Goal: Information Seeking & Learning: Learn about a topic

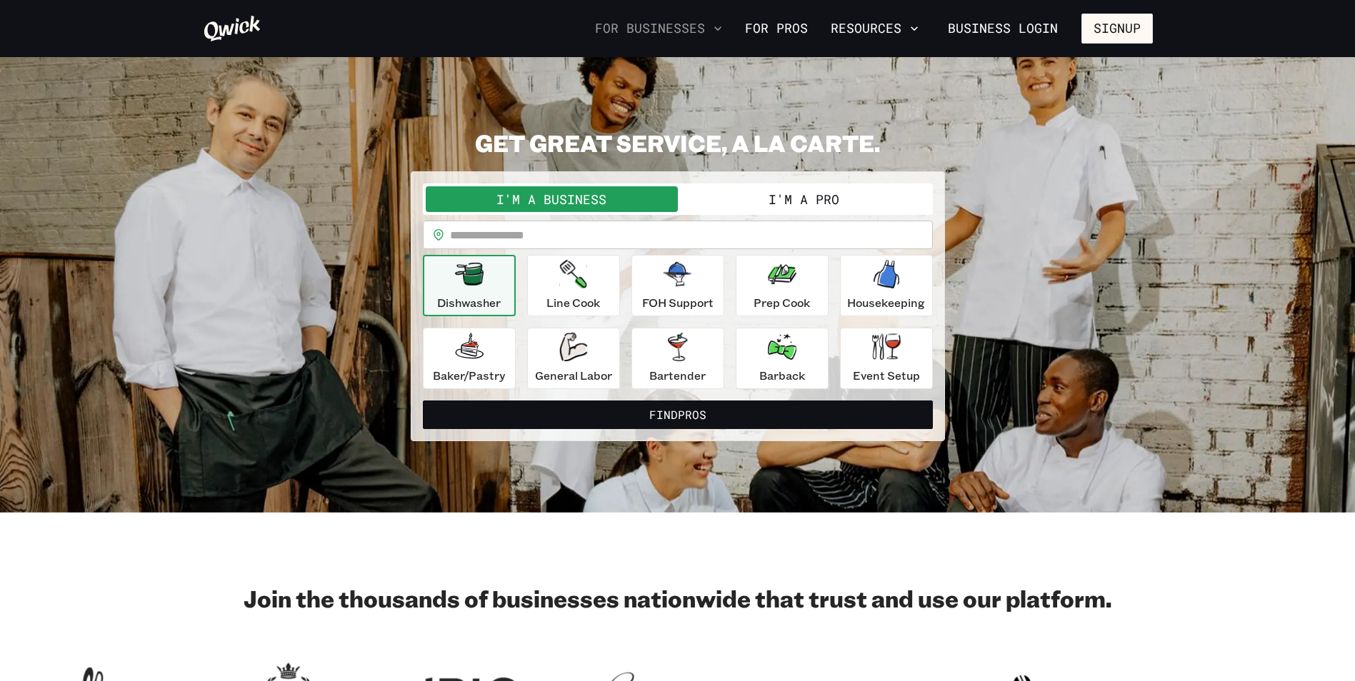
click at [719, 21] on icon "button" at bounding box center [718, 28] width 14 height 14
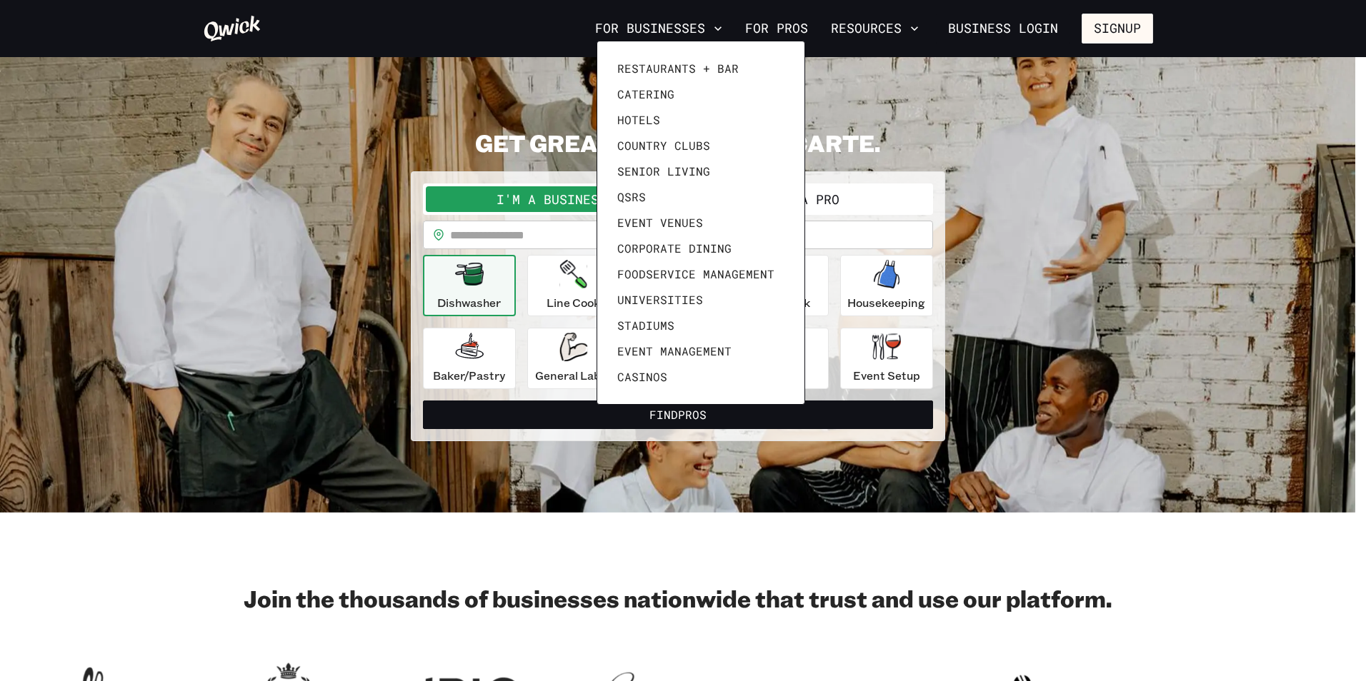
click at [884, 22] on div at bounding box center [683, 340] width 1366 height 681
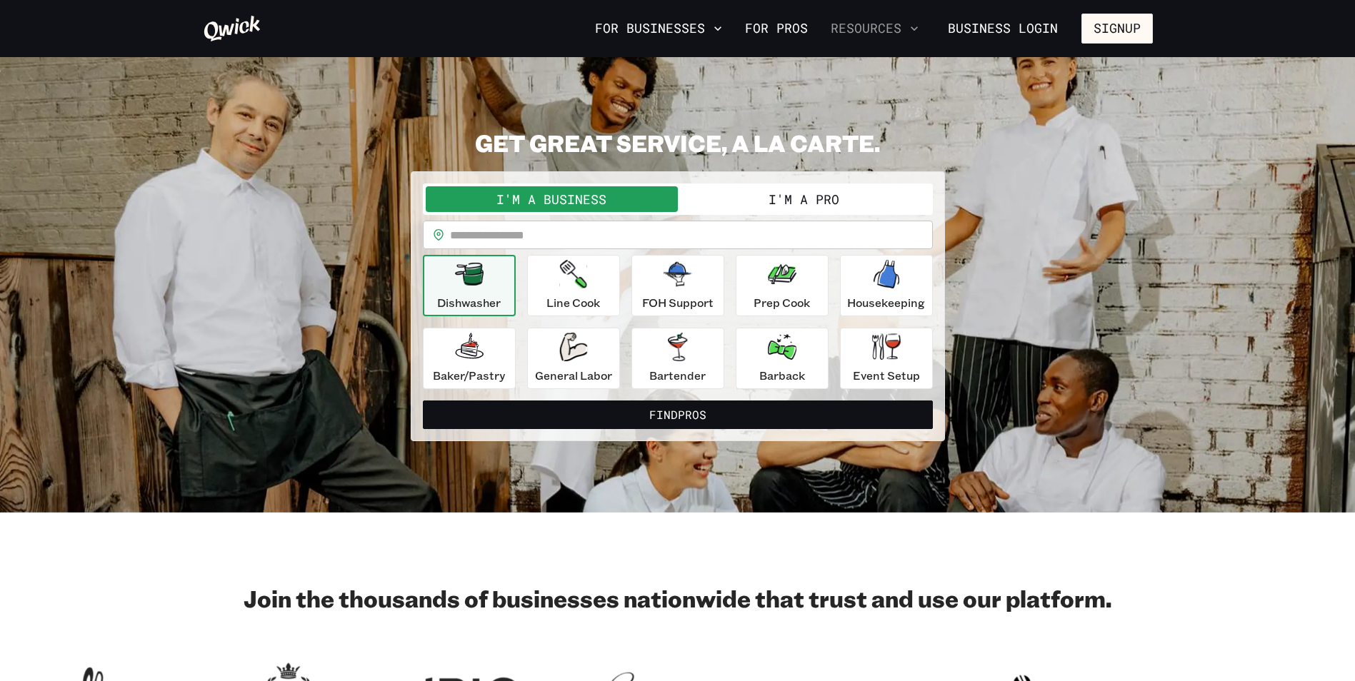
click at [911, 29] on icon "button" at bounding box center [914, 28] width 14 height 14
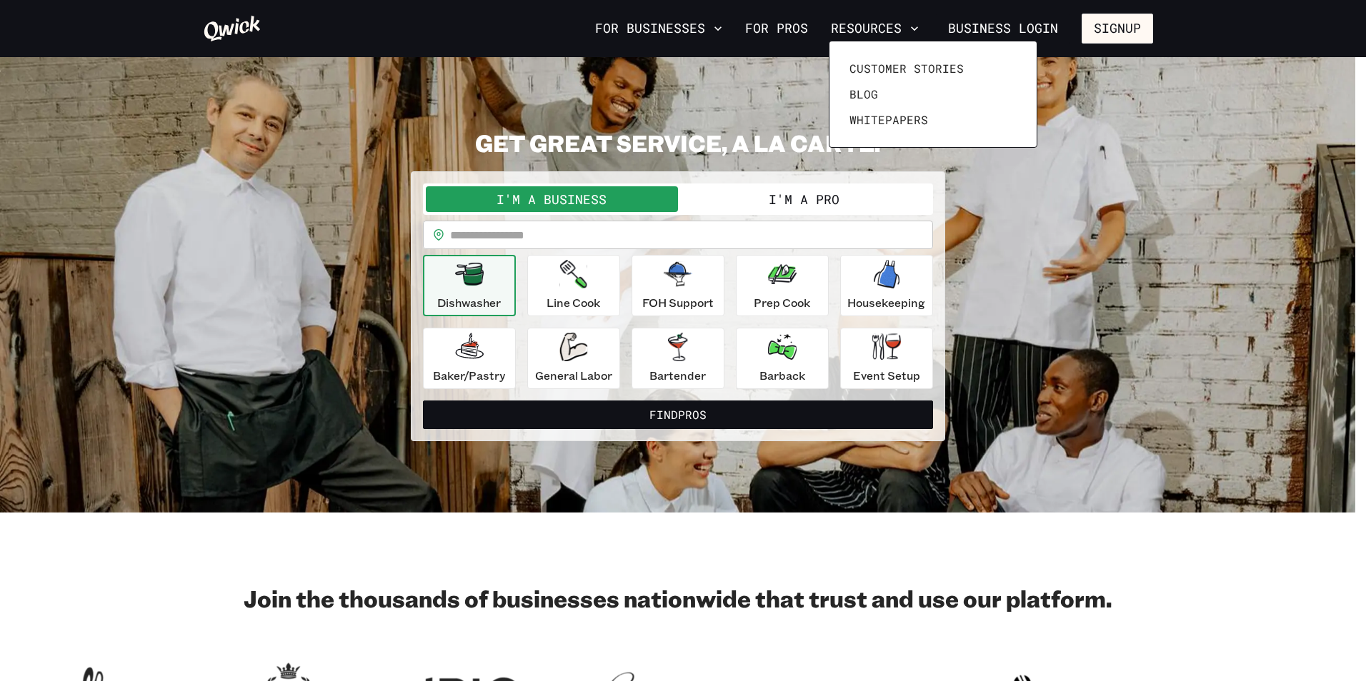
click at [1219, 521] on div at bounding box center [683, 340] width 1366 height 681
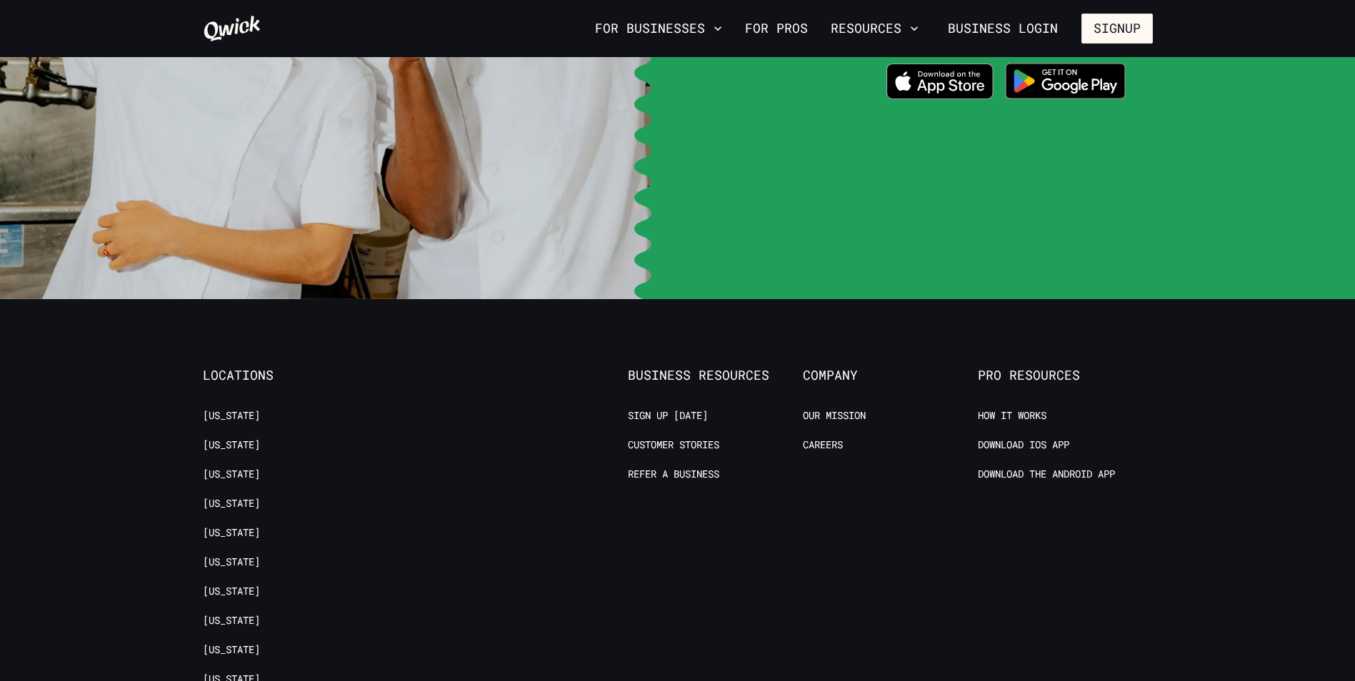
scroll to position [3000, 0]
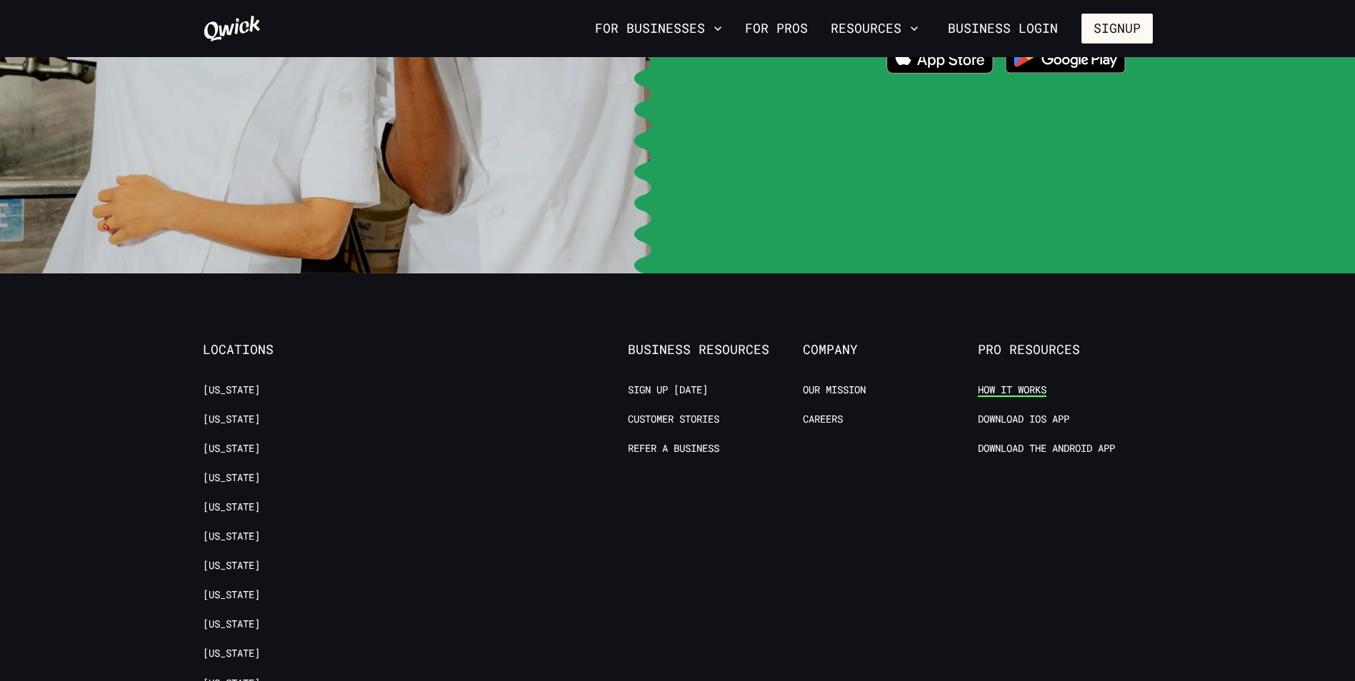
click at [1008, 384] on link "How it Works" at bounding box center [1012, 391] width 69 height 14
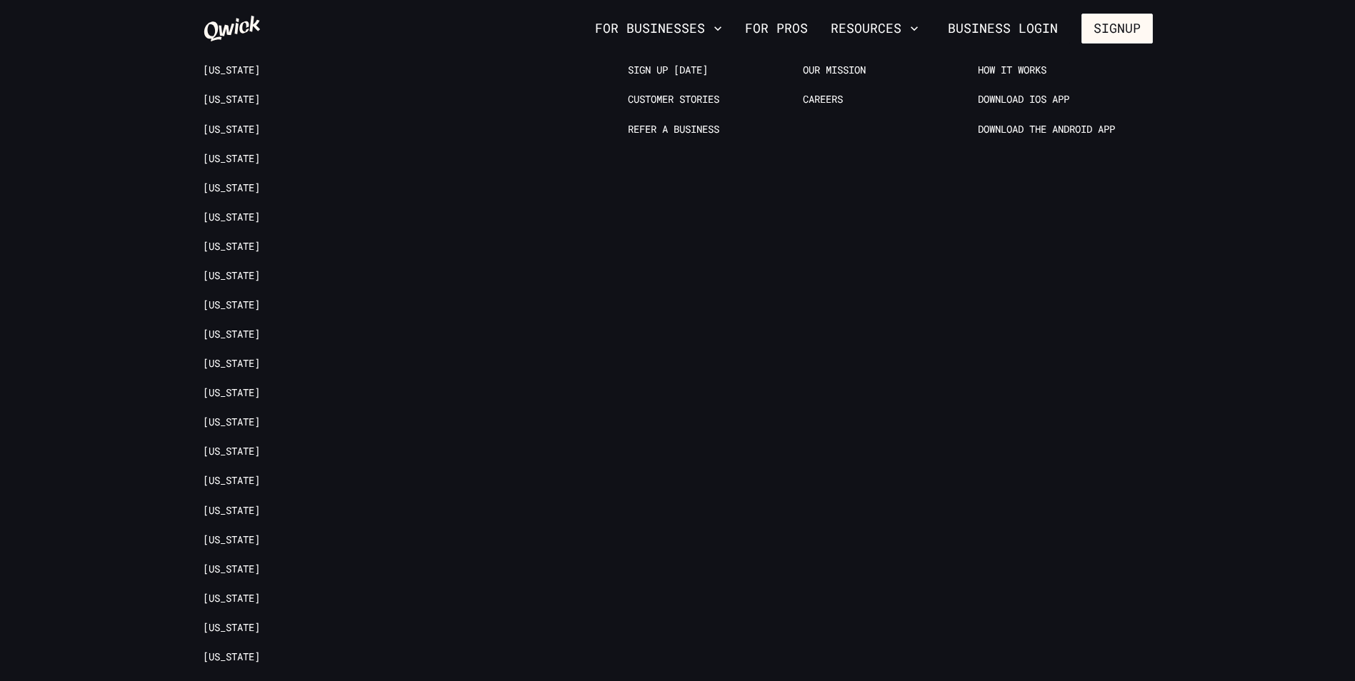
scroll to position [1219, 0]
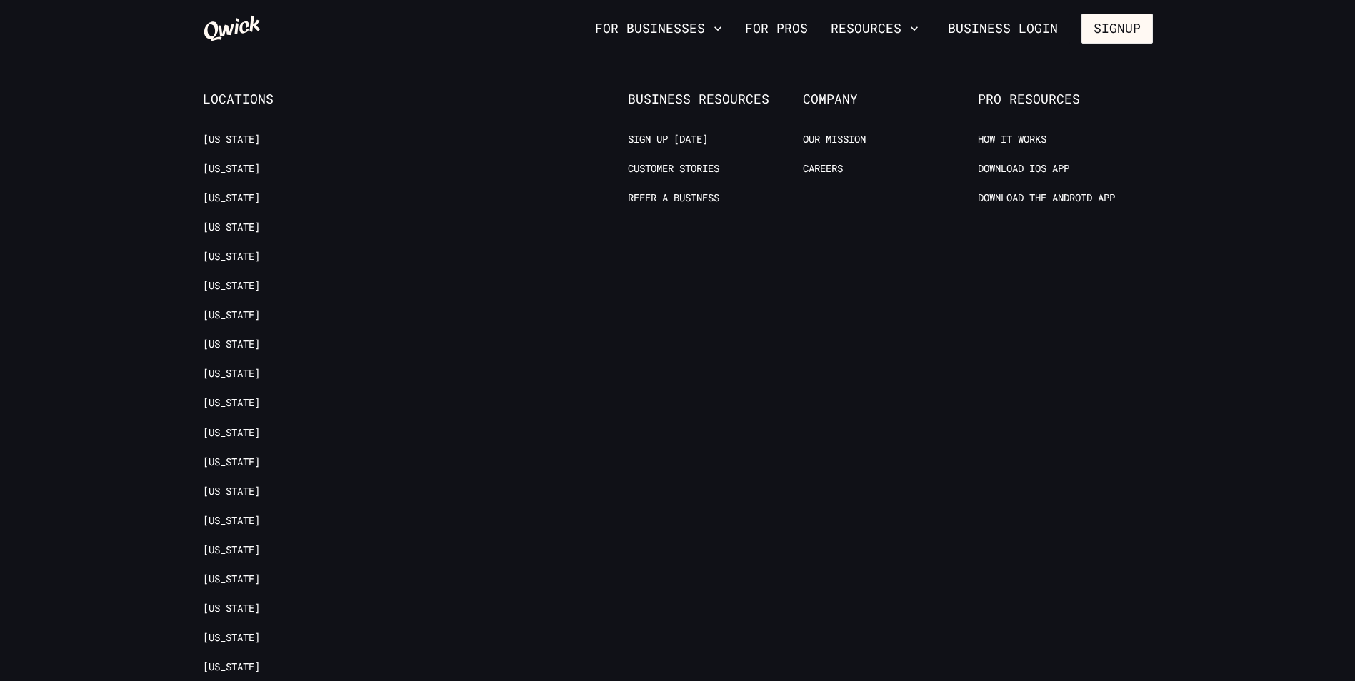
scroll to position [3286, 0]
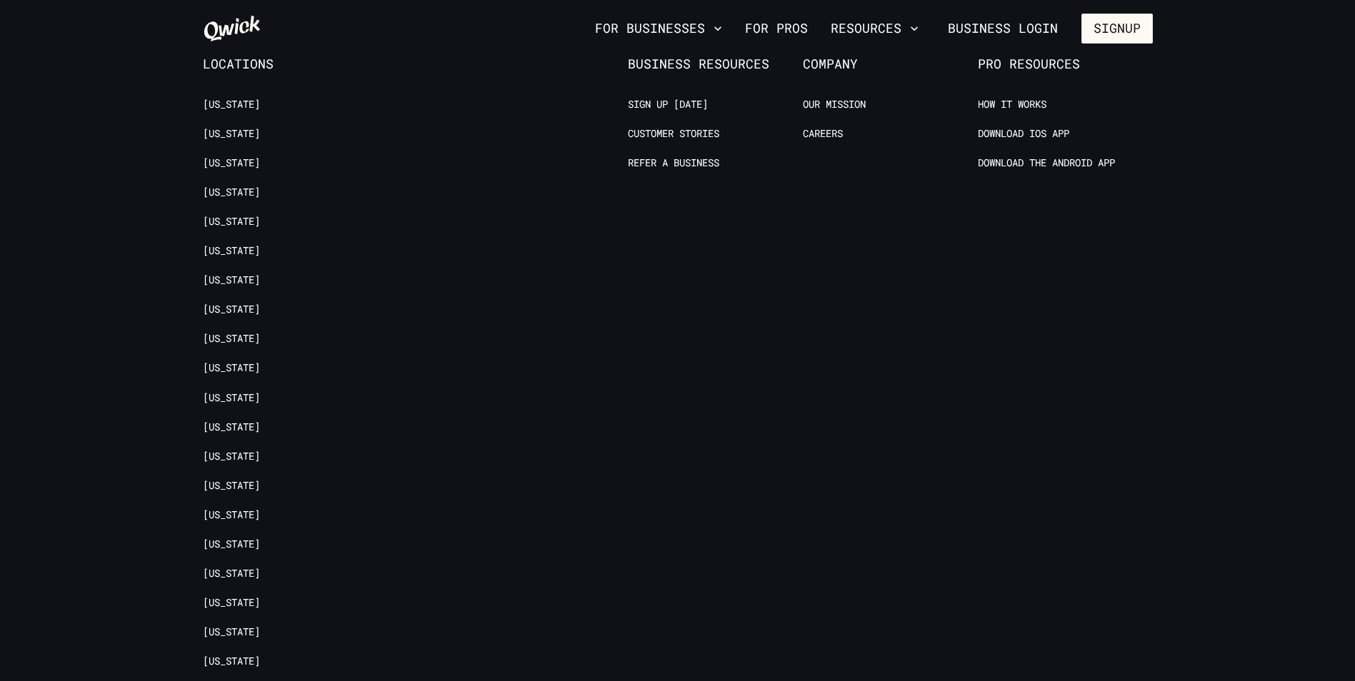
click at [232, 681] on link "[US_STATE]" at bounding box center [231, 691] width 57 height 14
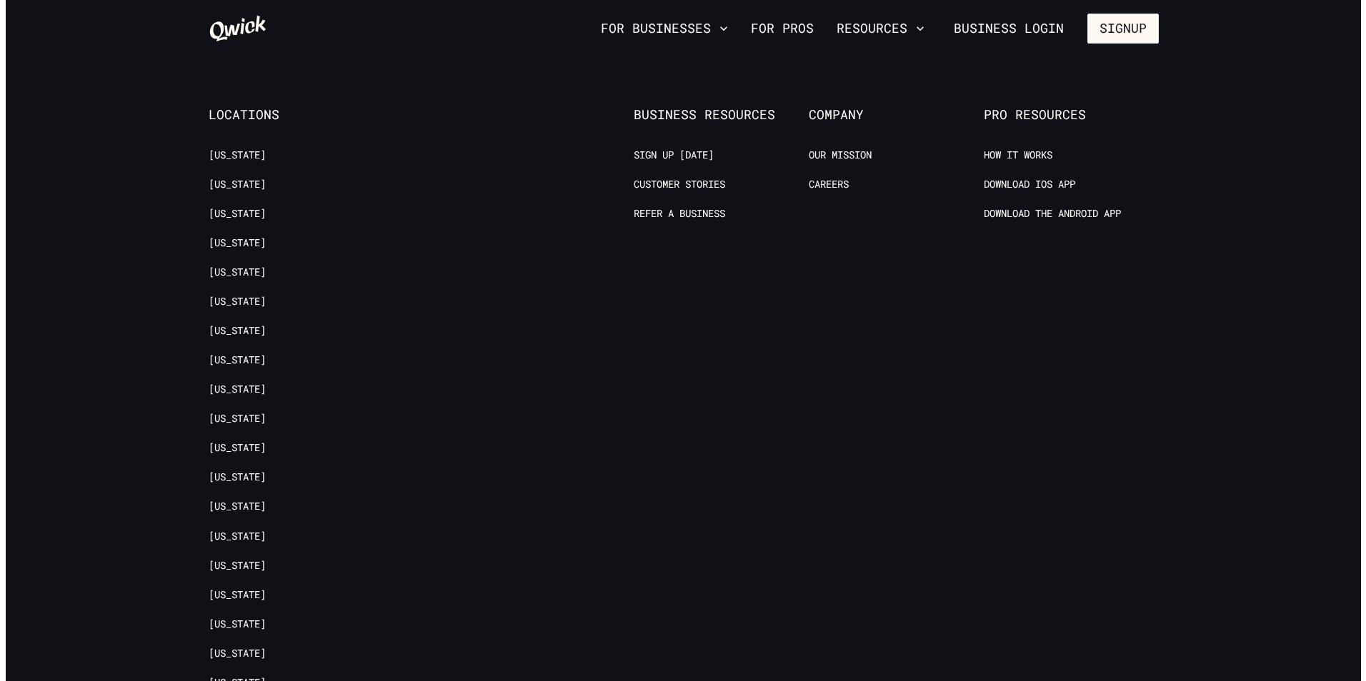
scroll to position [2000, 0]
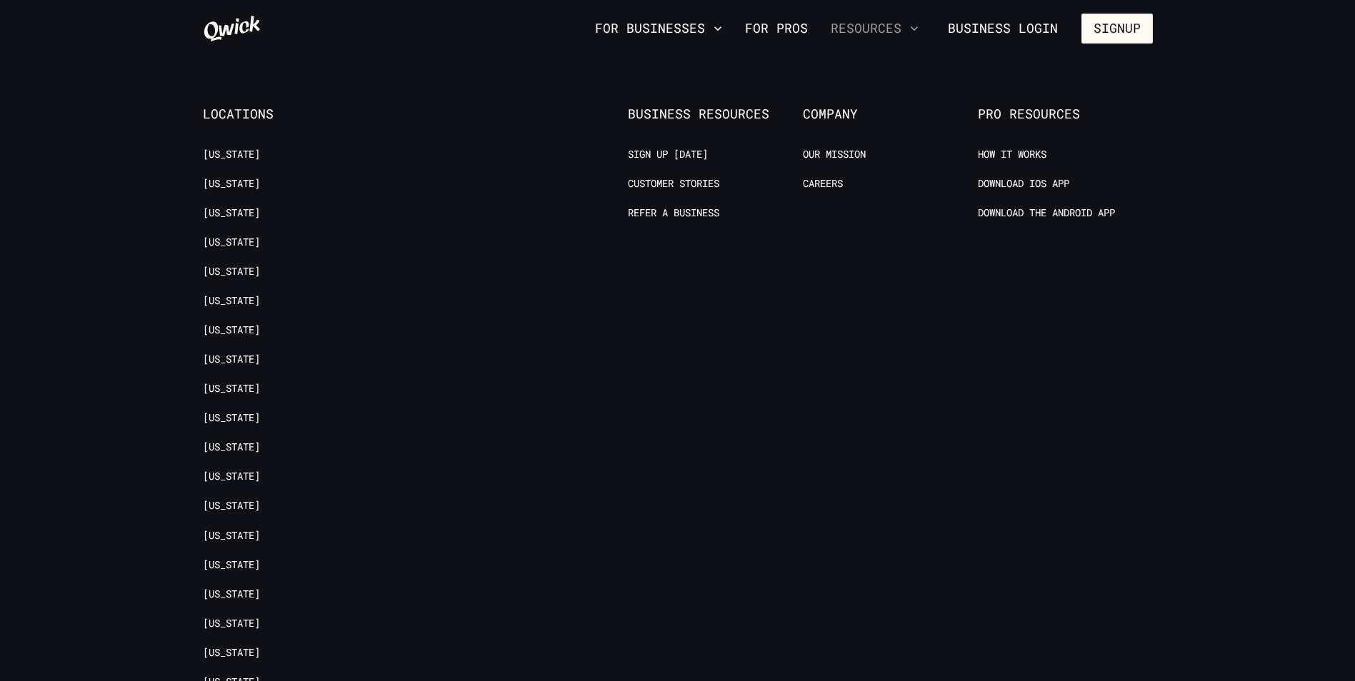
click at [912, 30] on icon "button" at bounding box center [914, 28] width 14 height 14
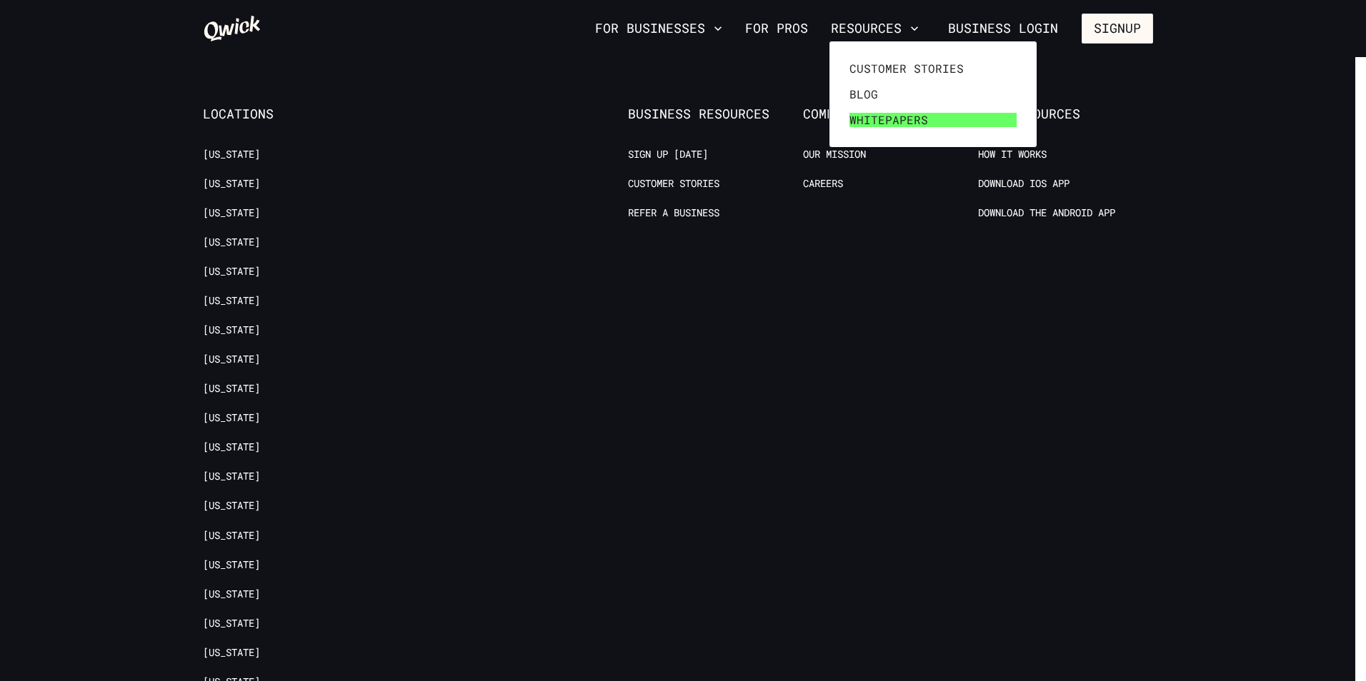
click at [876, 119] on span "Whitepapers" at bounding box center [888, 120] width 79 height 14
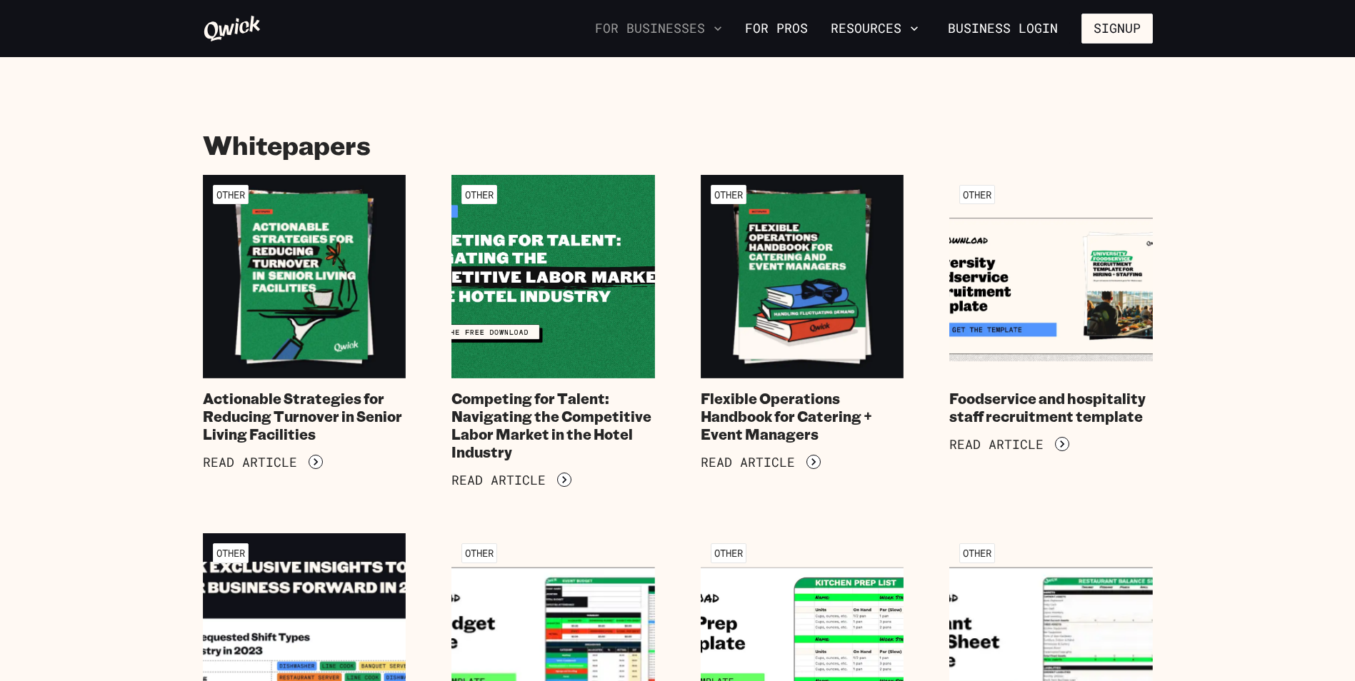
click at [672, 29] on button "For Businesses" at bounding box center [658, 28] width 139 height 24
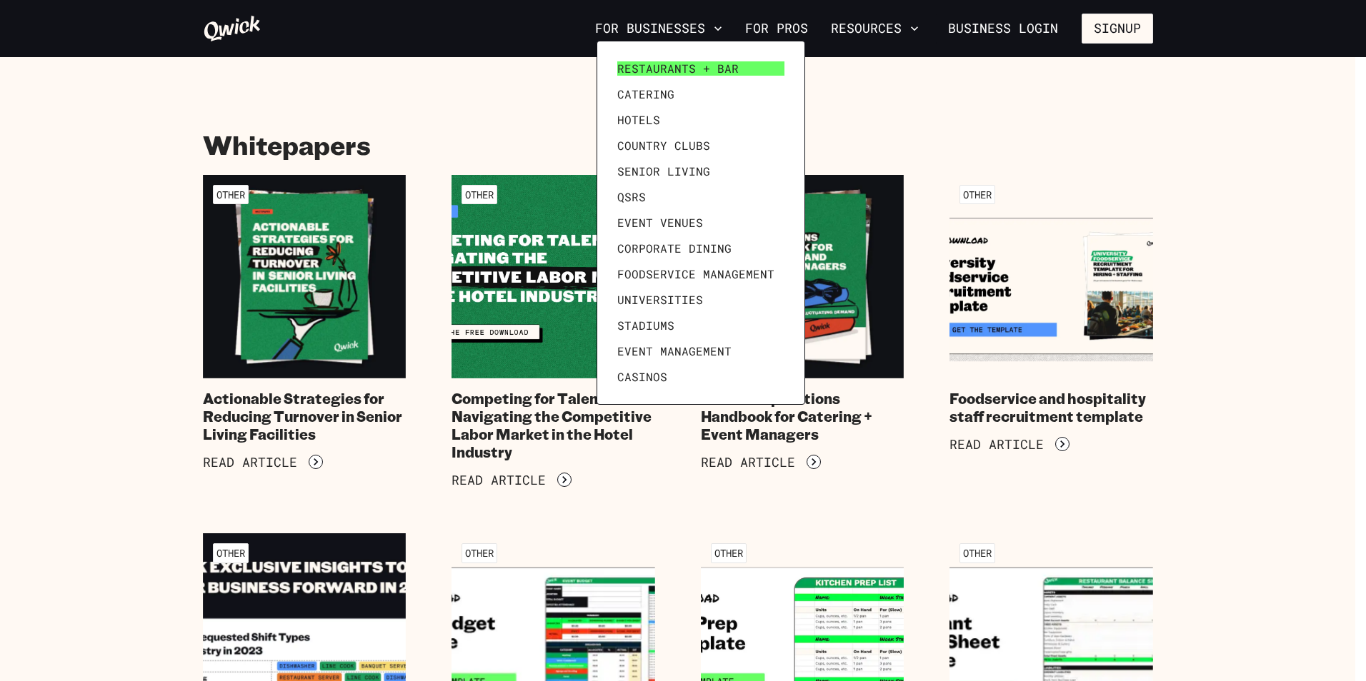
click at [646, 62] on span "Restaurants + Bar" at bounding box center [677, 68] width 121 height 14
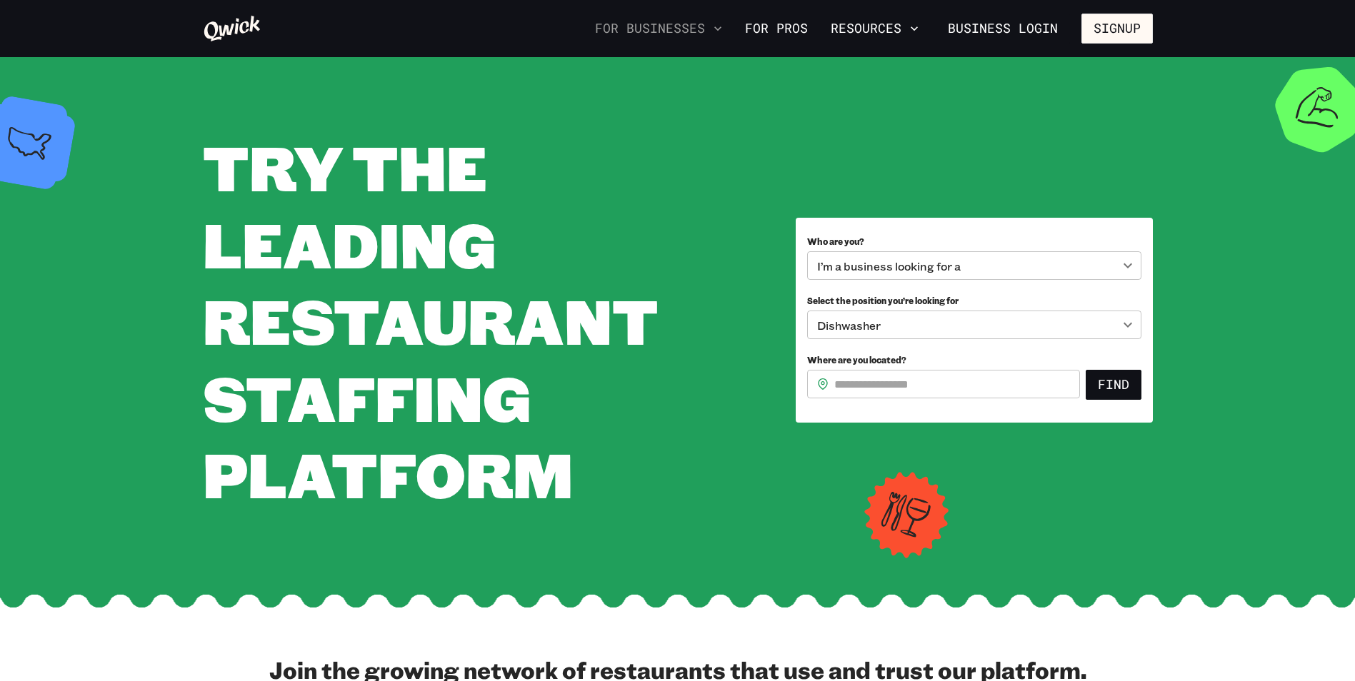
click at [681, 25] on button "For Businesses" at bounding box center [658, 28] width 139 height 24
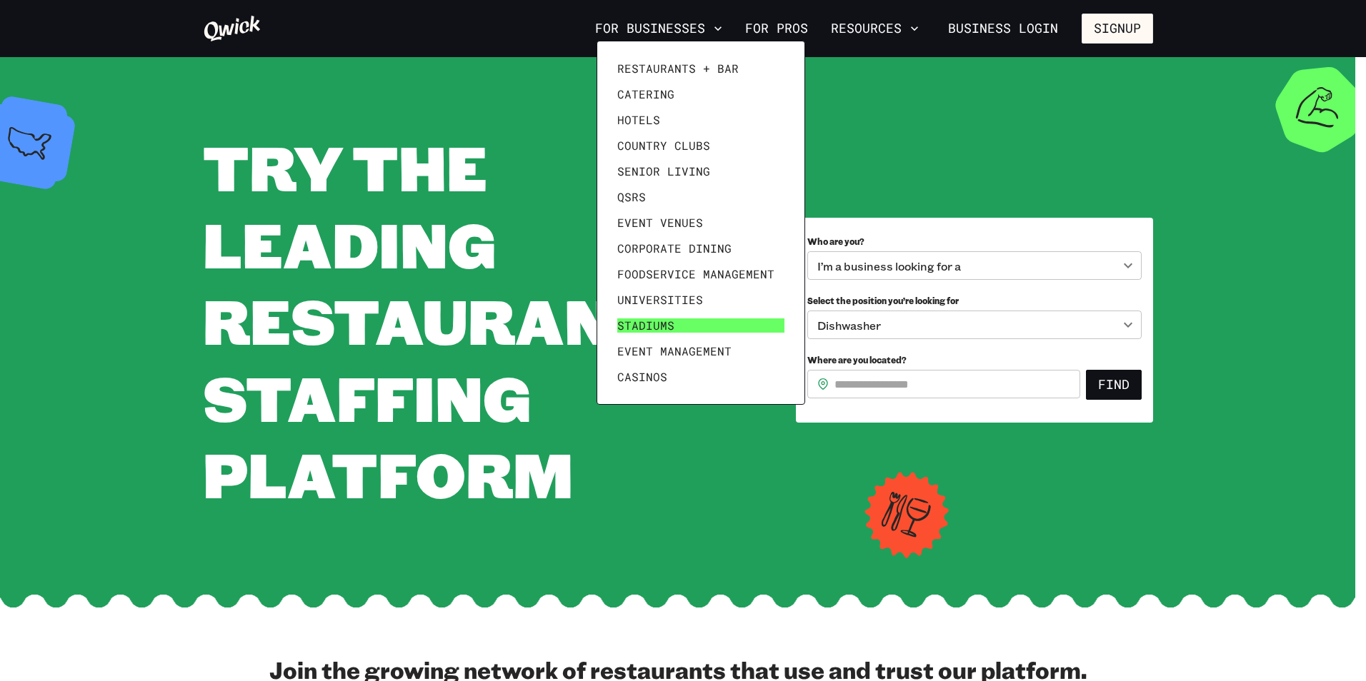
click at [649, 321] on span "Stadiums" at bounding box center [645, 326] width 57 height 14
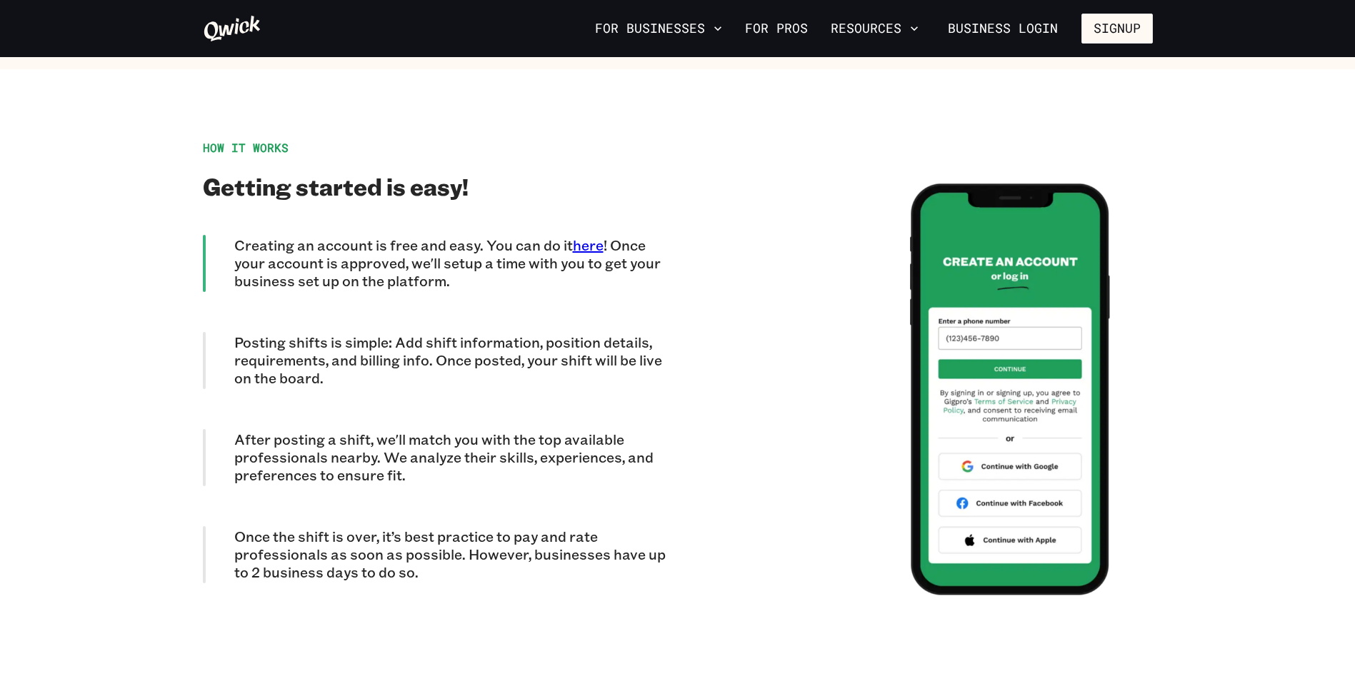
scroll to position [4072, 0]
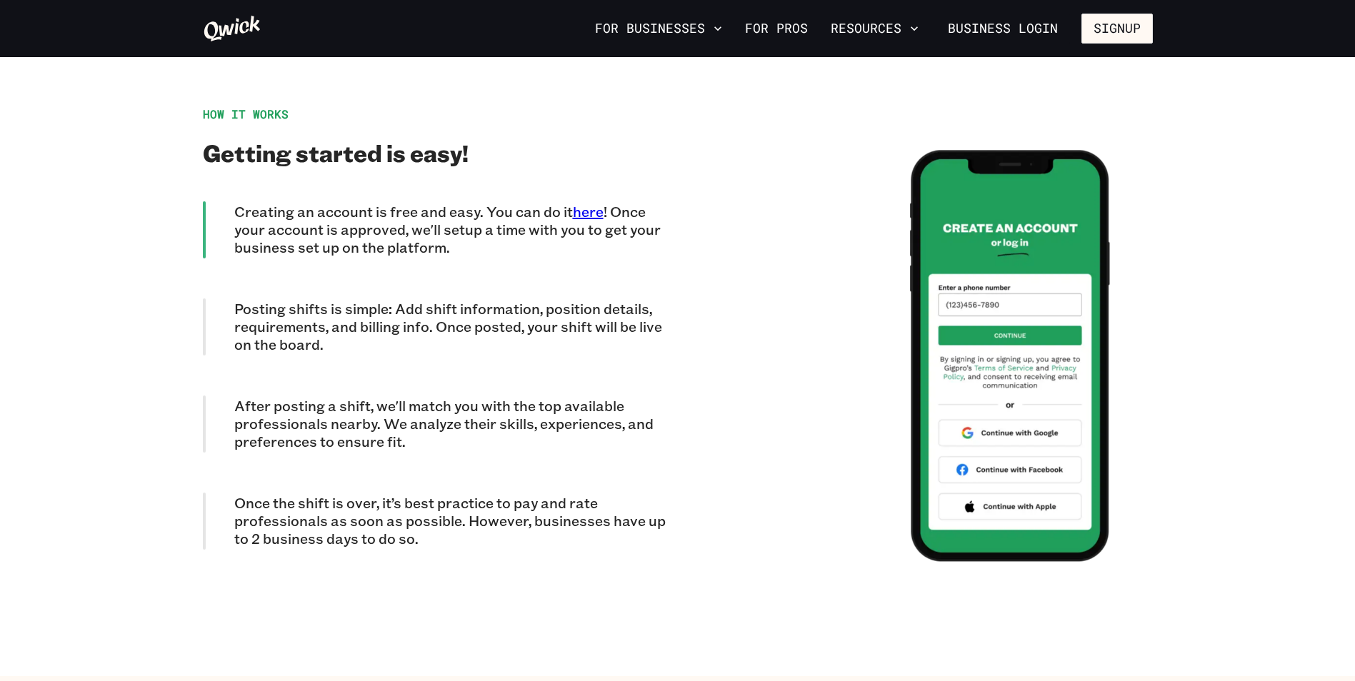
click at [439, 499] on p "Once the shift is over, it’s best practice to pay and rate professionals as soo…" at bounding box center [456, 521] width 444 height 54
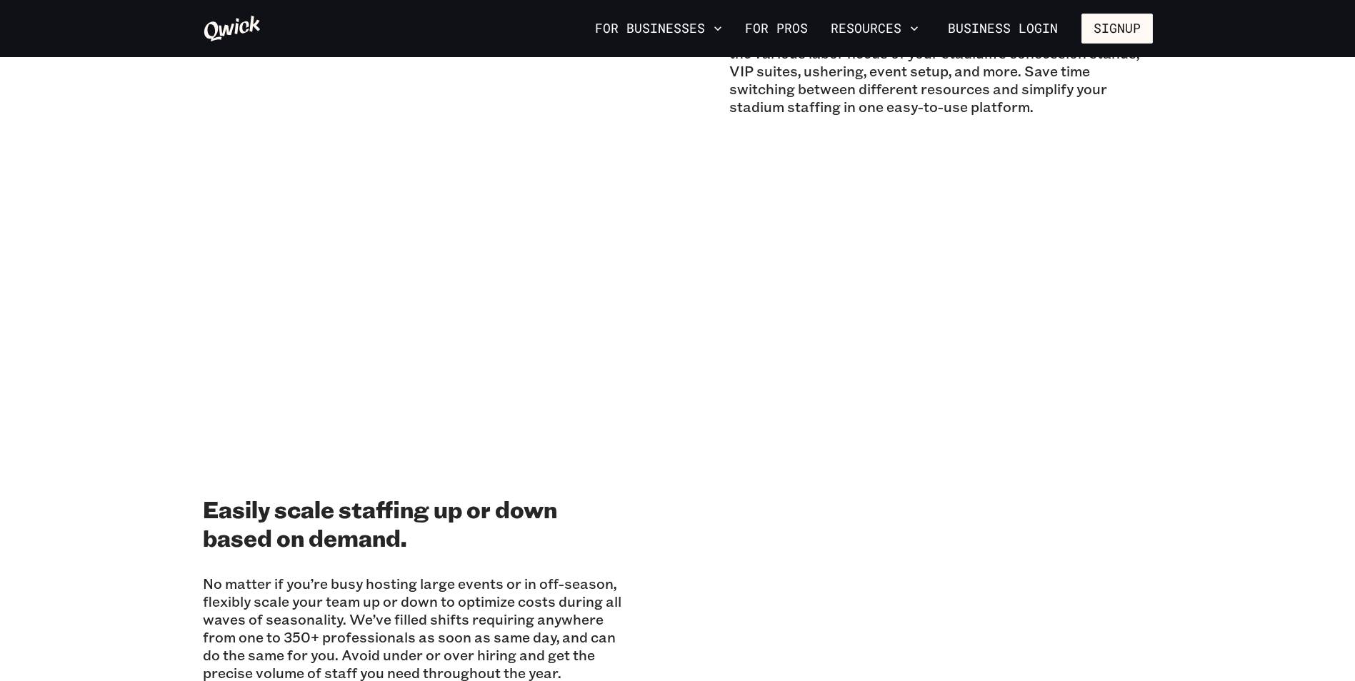
scroll to position [1414, 0]
